Goal: Information Seeking & Learning: Find specific fact

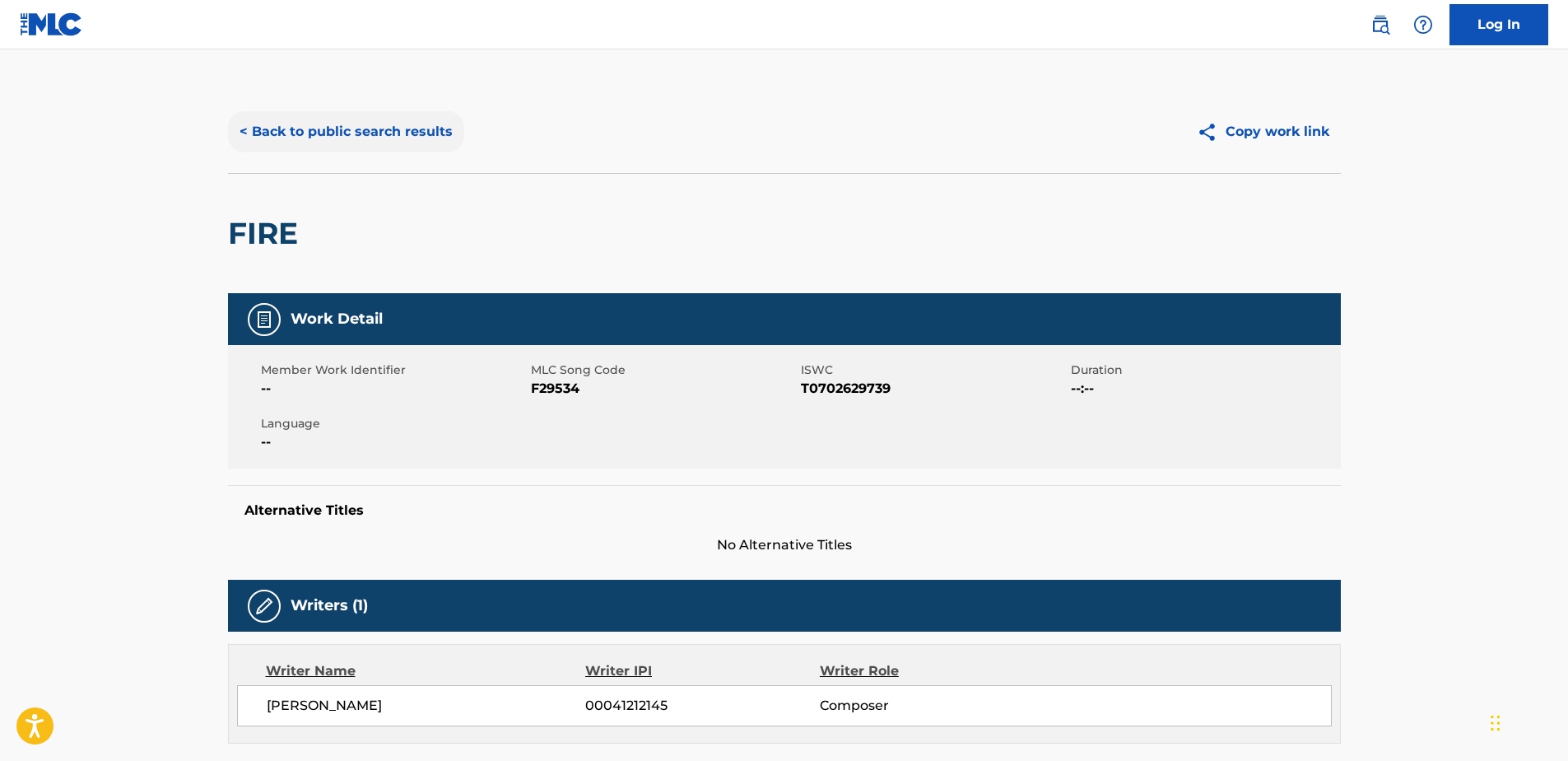
click at [336, 123] on button "< Back to public search results" at bounding box center [346, 132] width 237 height 41
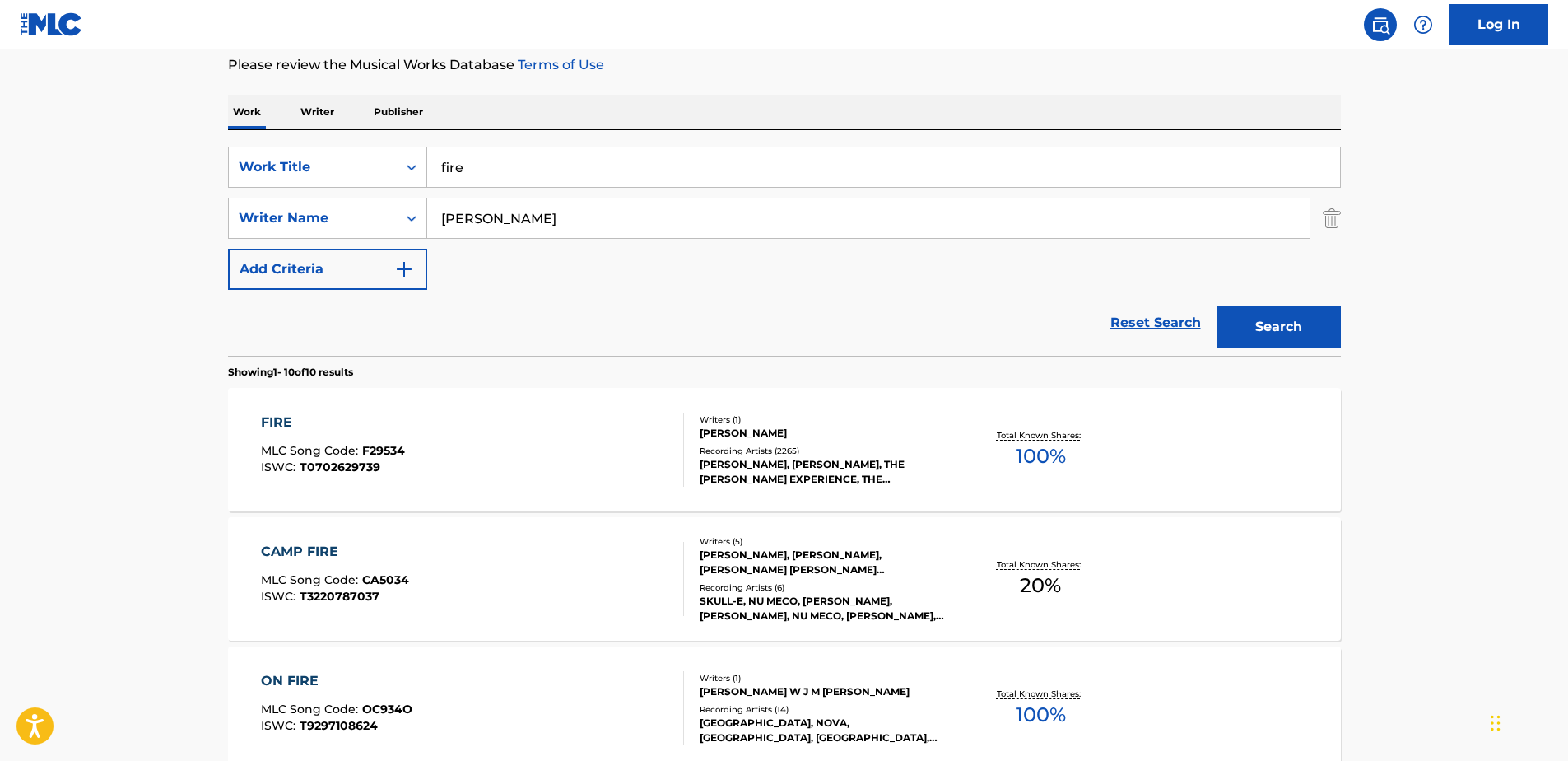
click at [476, 166] on input "fire" at bounding box center [883, 166] width 913 height 39
type input "f"
type input "soul sacrifice"
type input "h"
type input "[PERSON_NAME]"
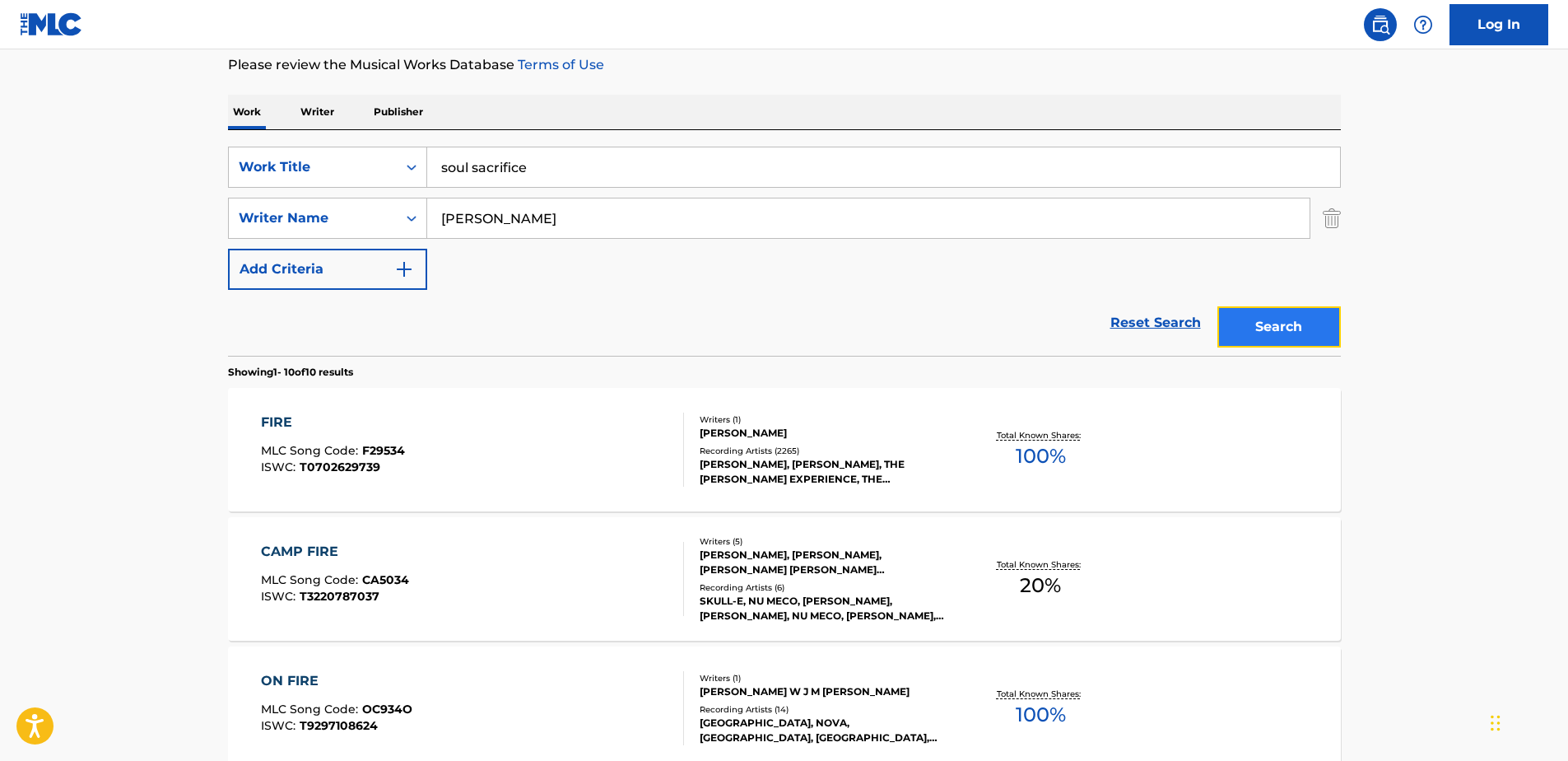
click at [1256, 326] on button "Search" at bounding box center [1278, 326] width 123 height 41
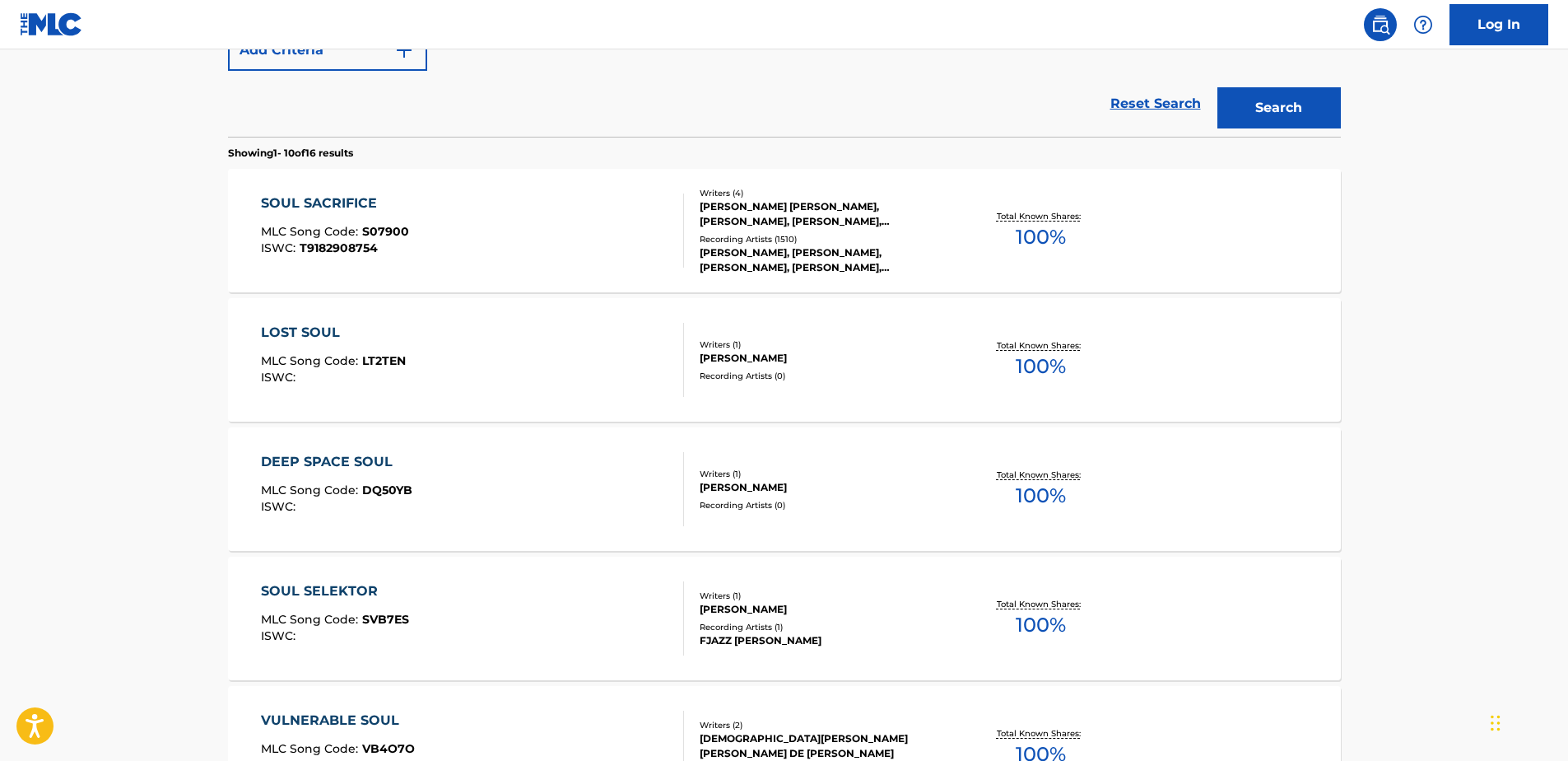
scroll to position [440, 0]
click at [293, 199] on div "SOUL SACRIFICE" at bounding box center [335, 202] width 148 height 20
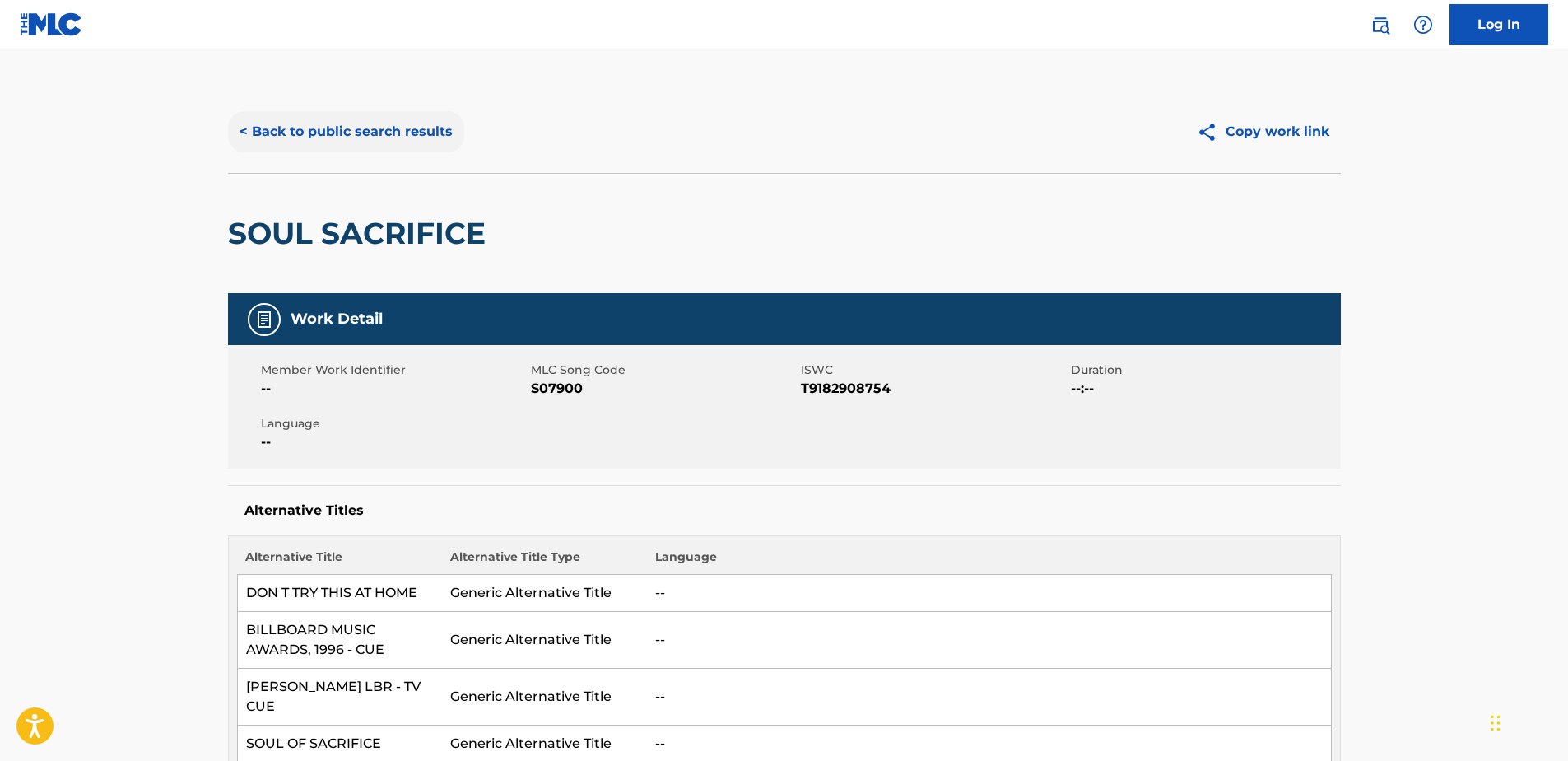
click at [314, 138] on button "< Back to public search results" at bounding box center [346, 132] width 237 height 41
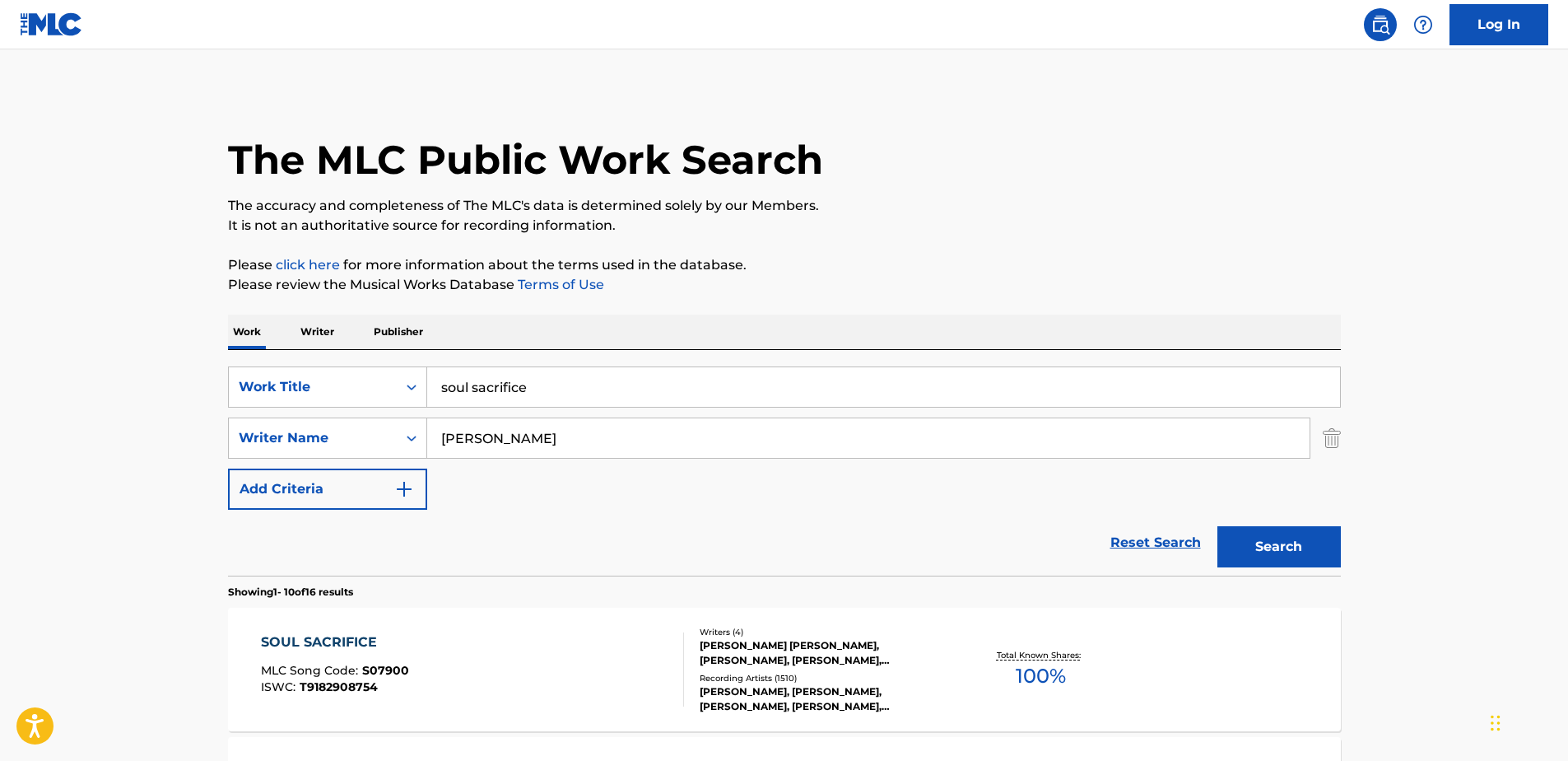
click at [557, 390] on input "soul sacrifice" at bounding box center [883, 387] width 913 height 39
type input "s"
type input "i put a spell on you"
type input "s"
click at [1253, 550] on button "Search" at bounding box center [1278, 546] width 123 height 41
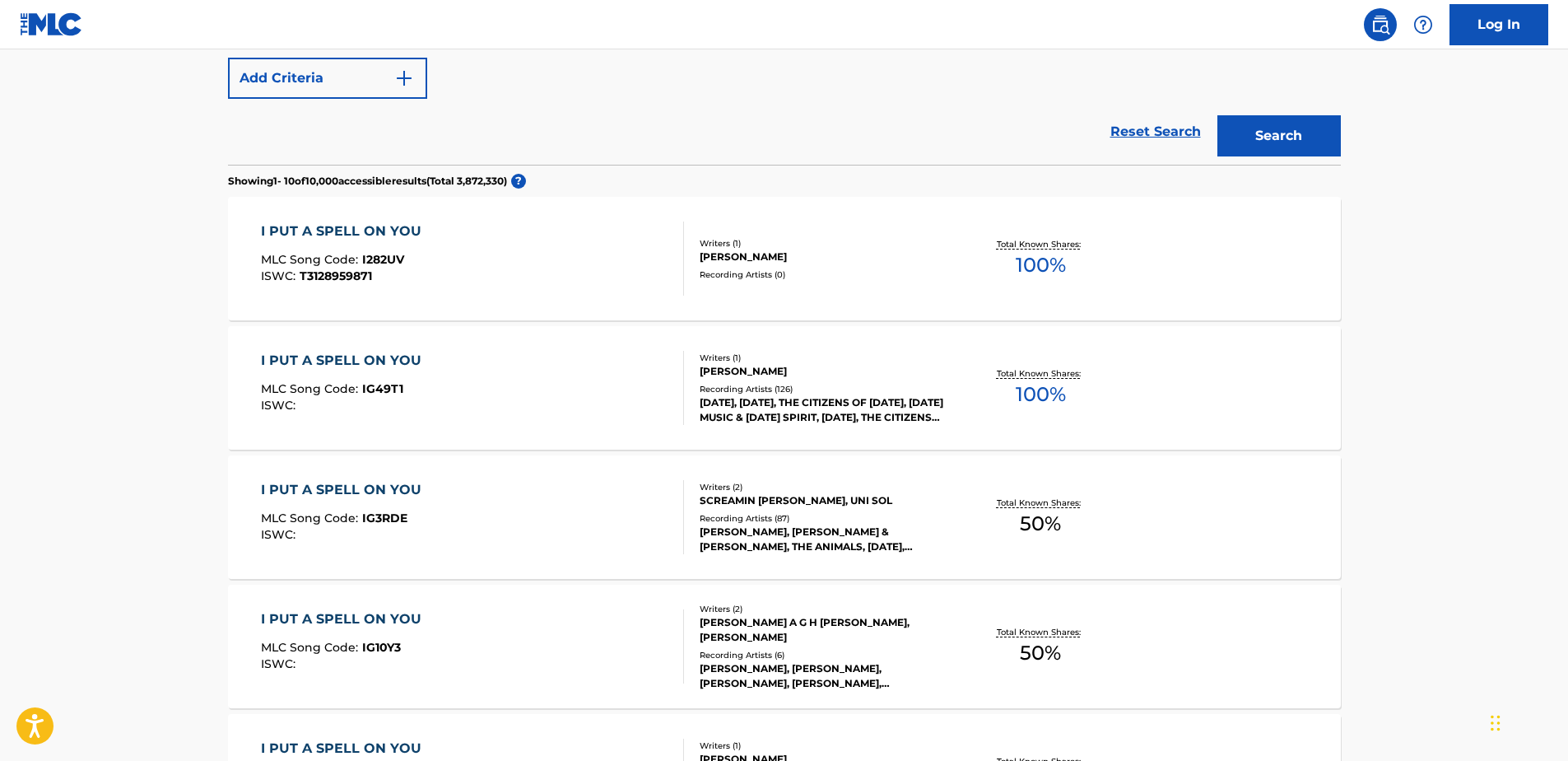
scroll to position [439, 0]
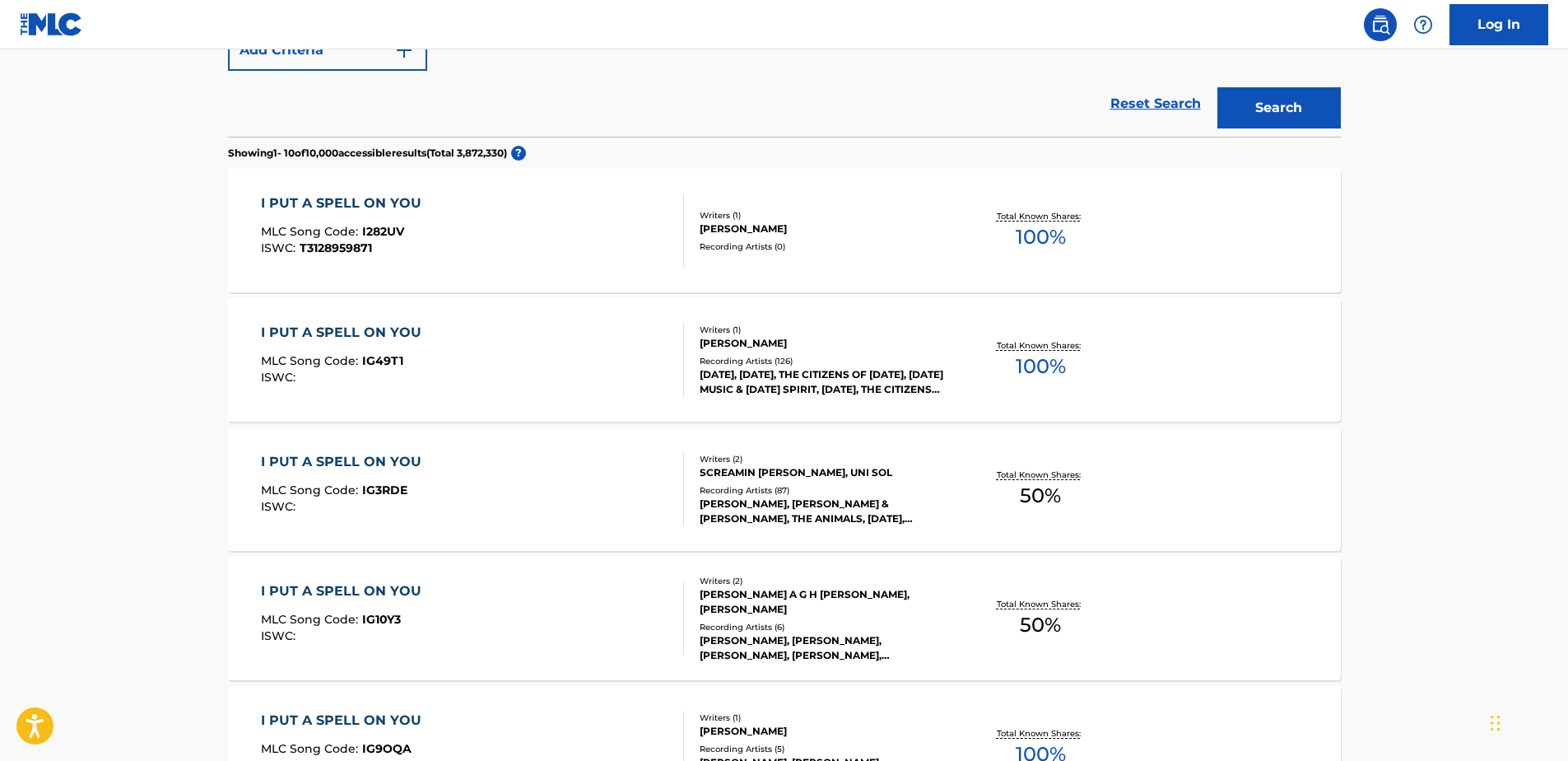
click at [359, 464] on div "I PUT A SPELL ON YOU" at bounding box center [344, 462] width 168 height 20
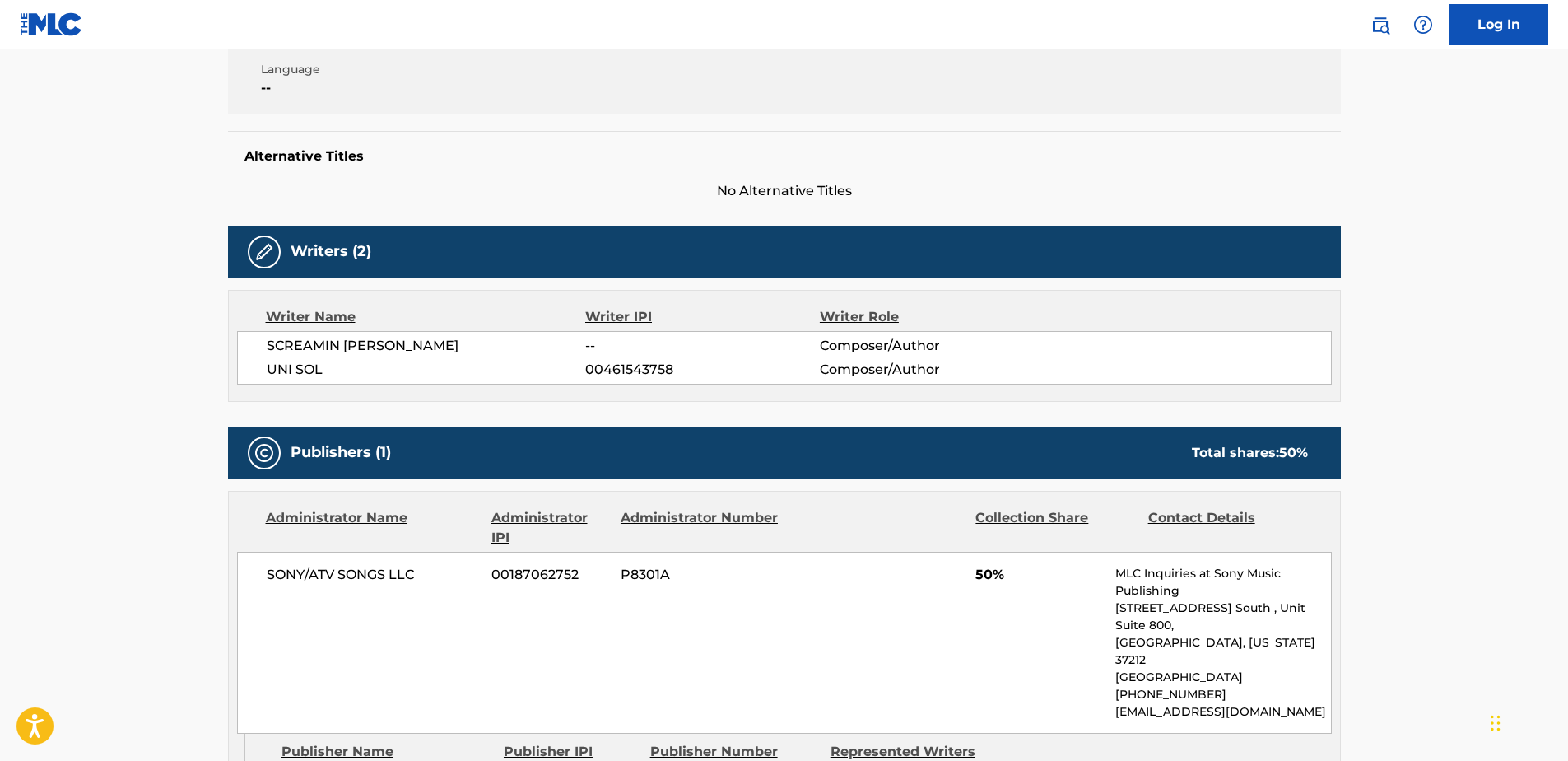
scroll to position [219, 0]
